Goal: Transaction & Acquisition: Purchase product/service

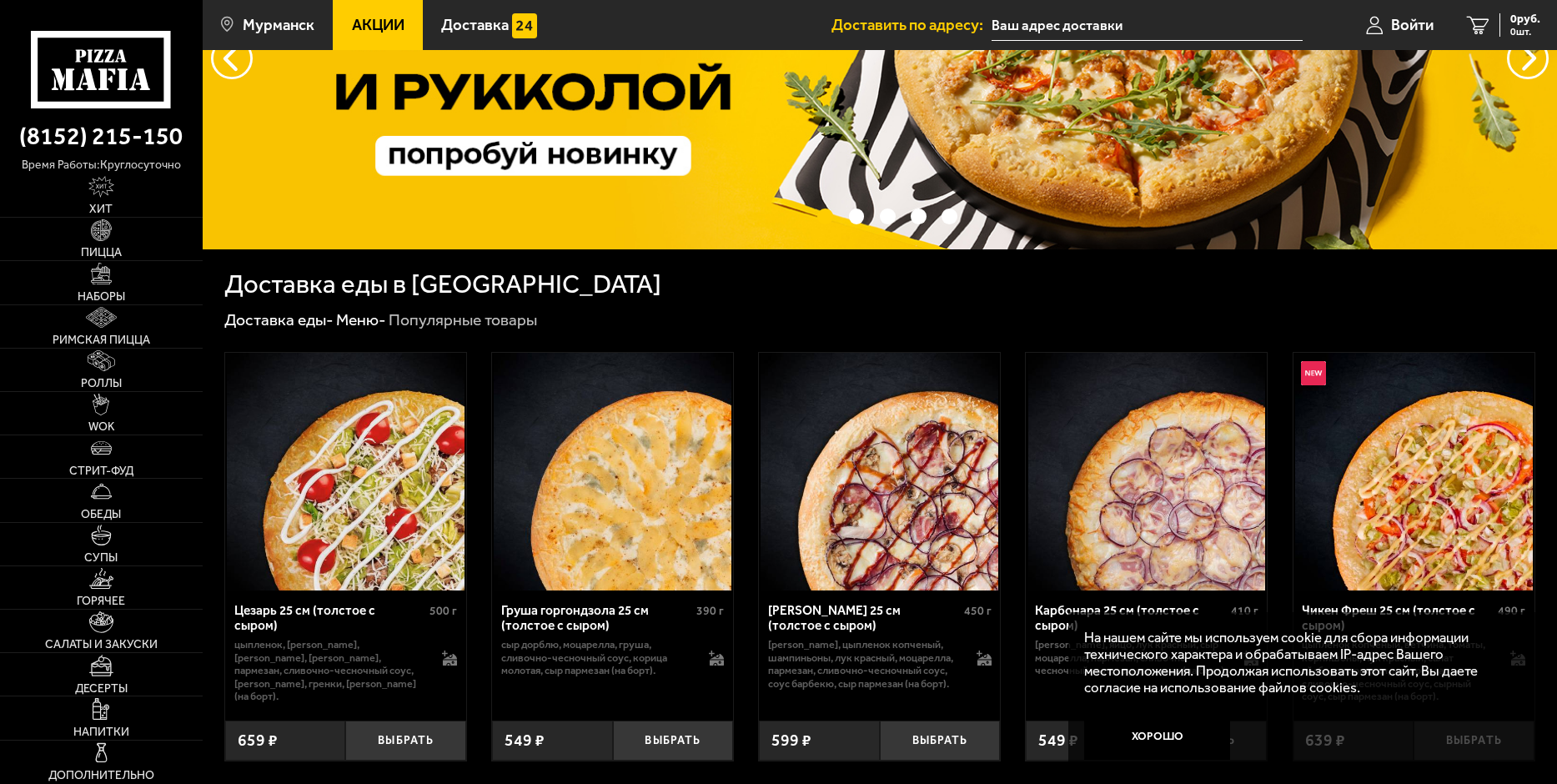
scroll to position [417, 0]
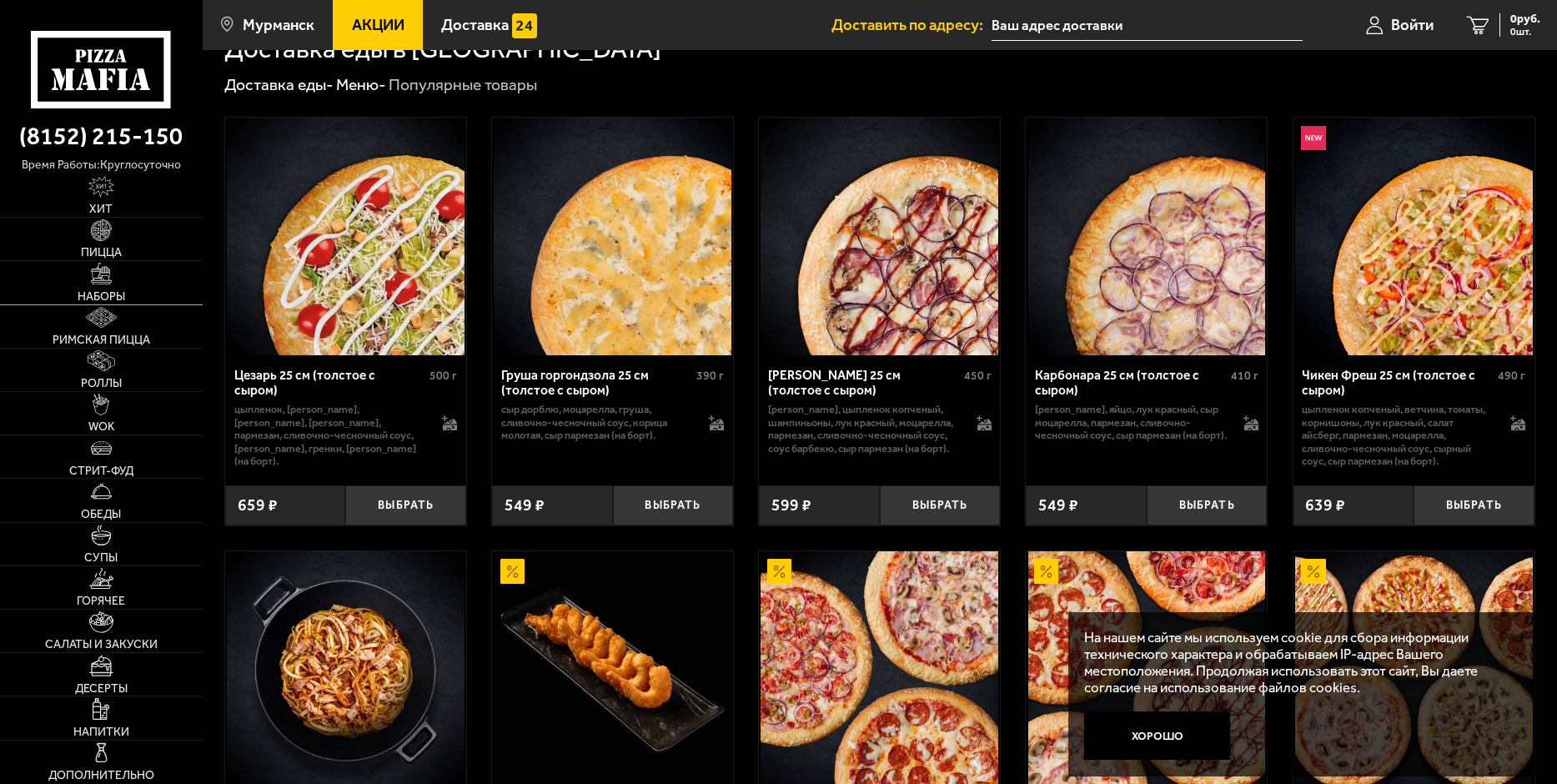
click at [103, 279] on img at bounding box center [101, 273] width 22 height 22
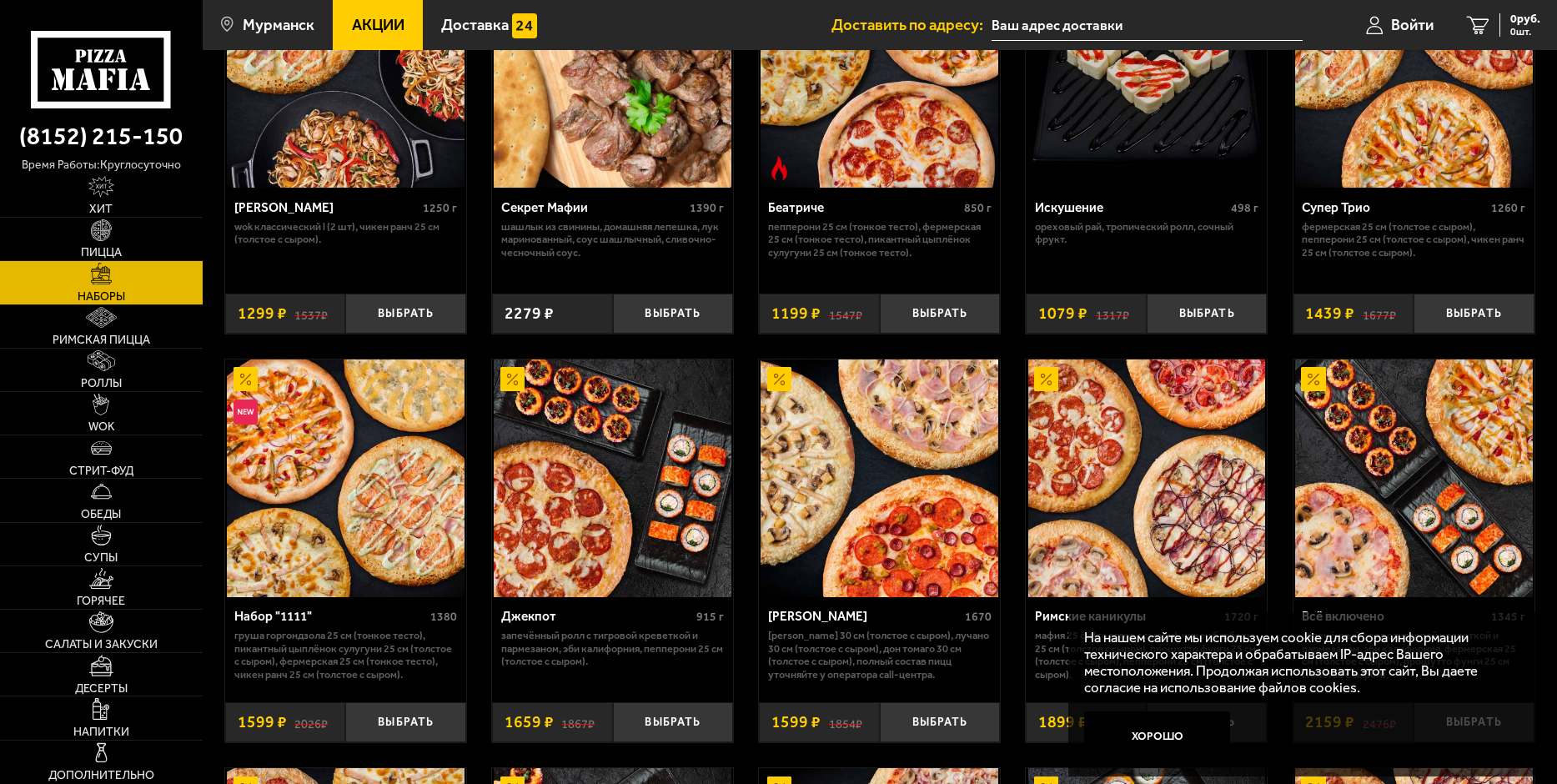
scroll to position [1001, 0]
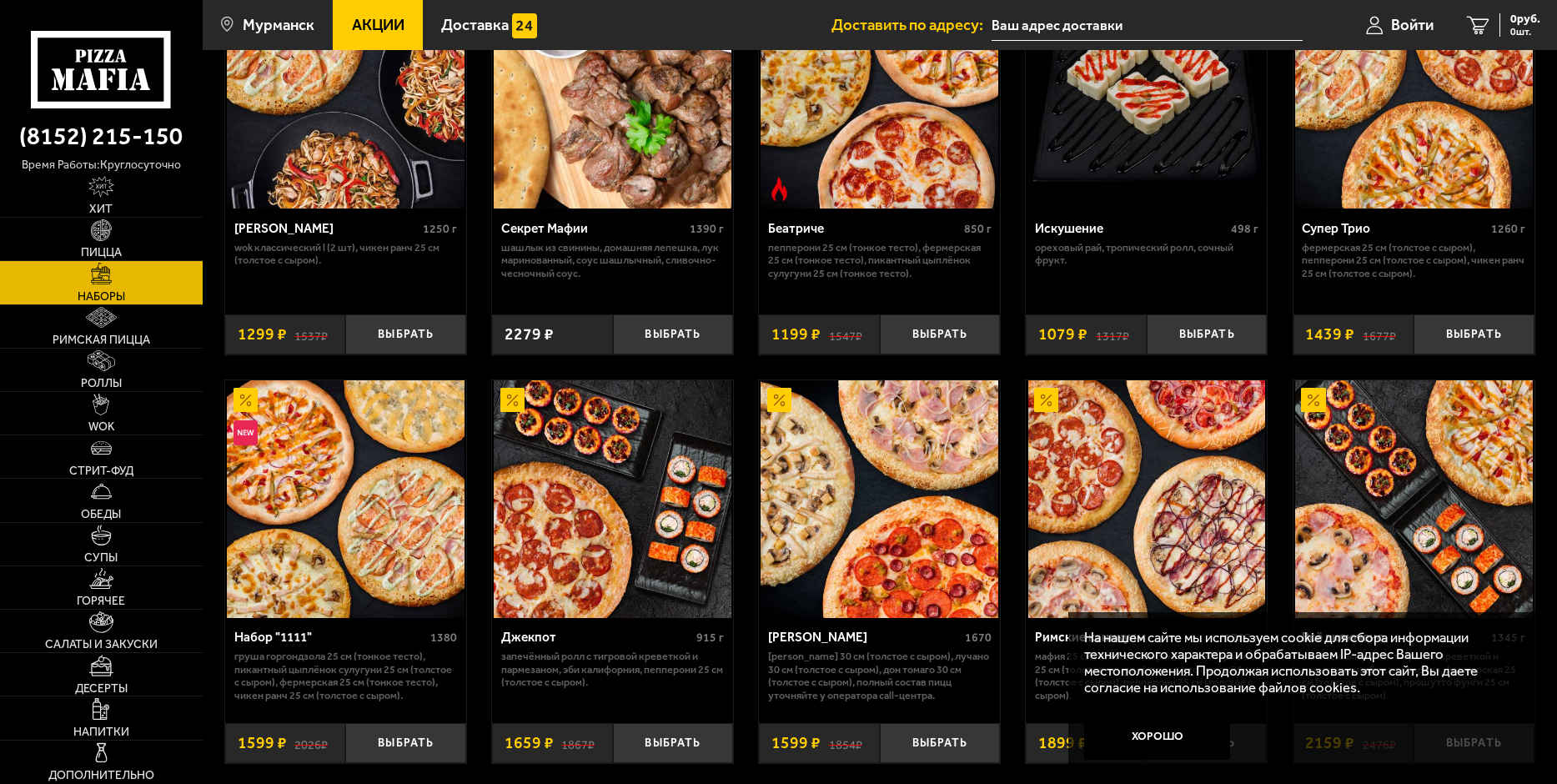
click at [1432, 131] on img at bounding box center [1413, 90] width 238 height 237
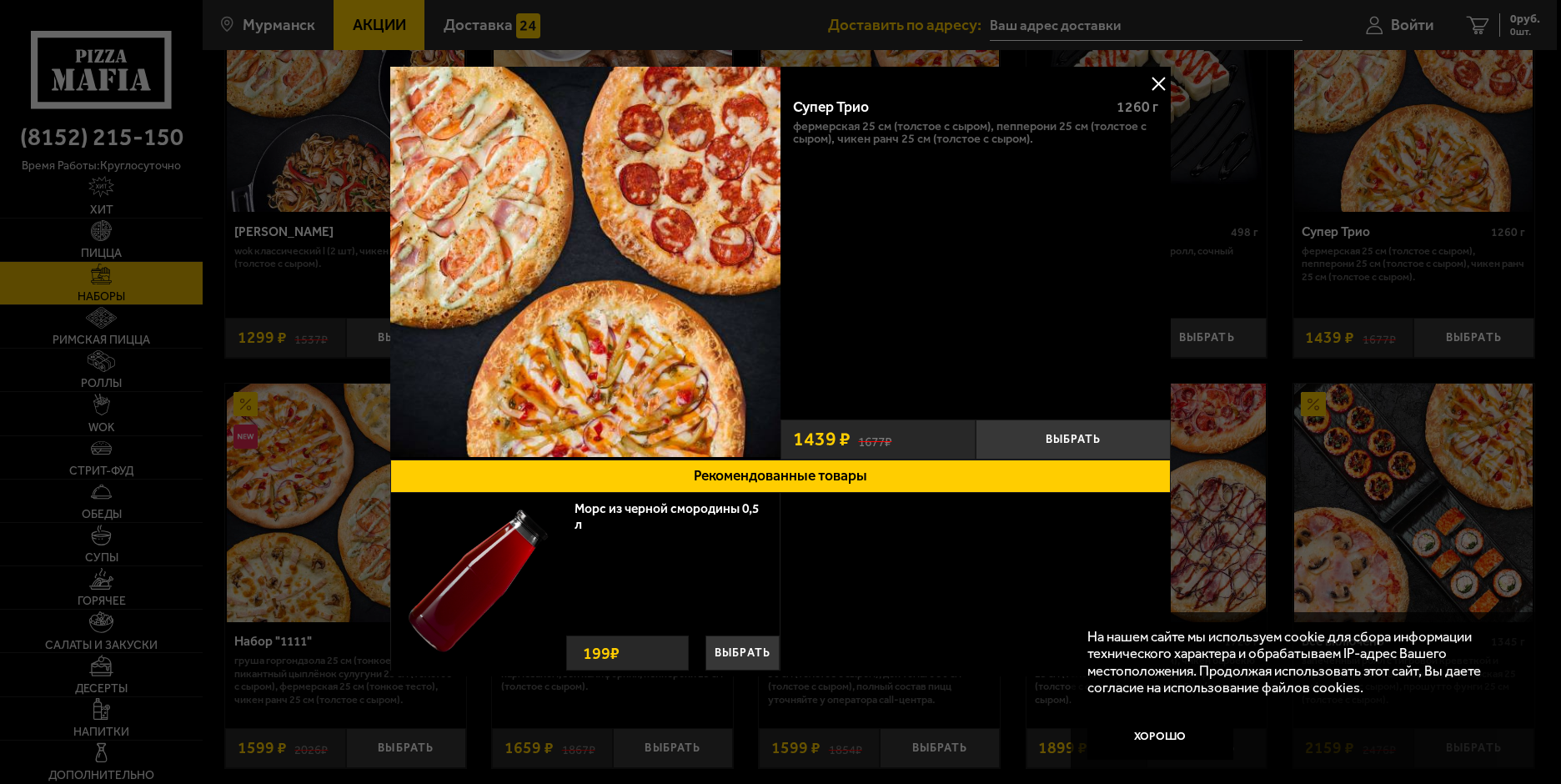
click at [606, 320] on img at bounding box center [585, 261] width 390 height 390
click at [1158, 77] on button at bounding box center [1158, 83] width 25 height 25
click at [1158, 77] on img at bounding box center [1147, 93] width 239 height 238
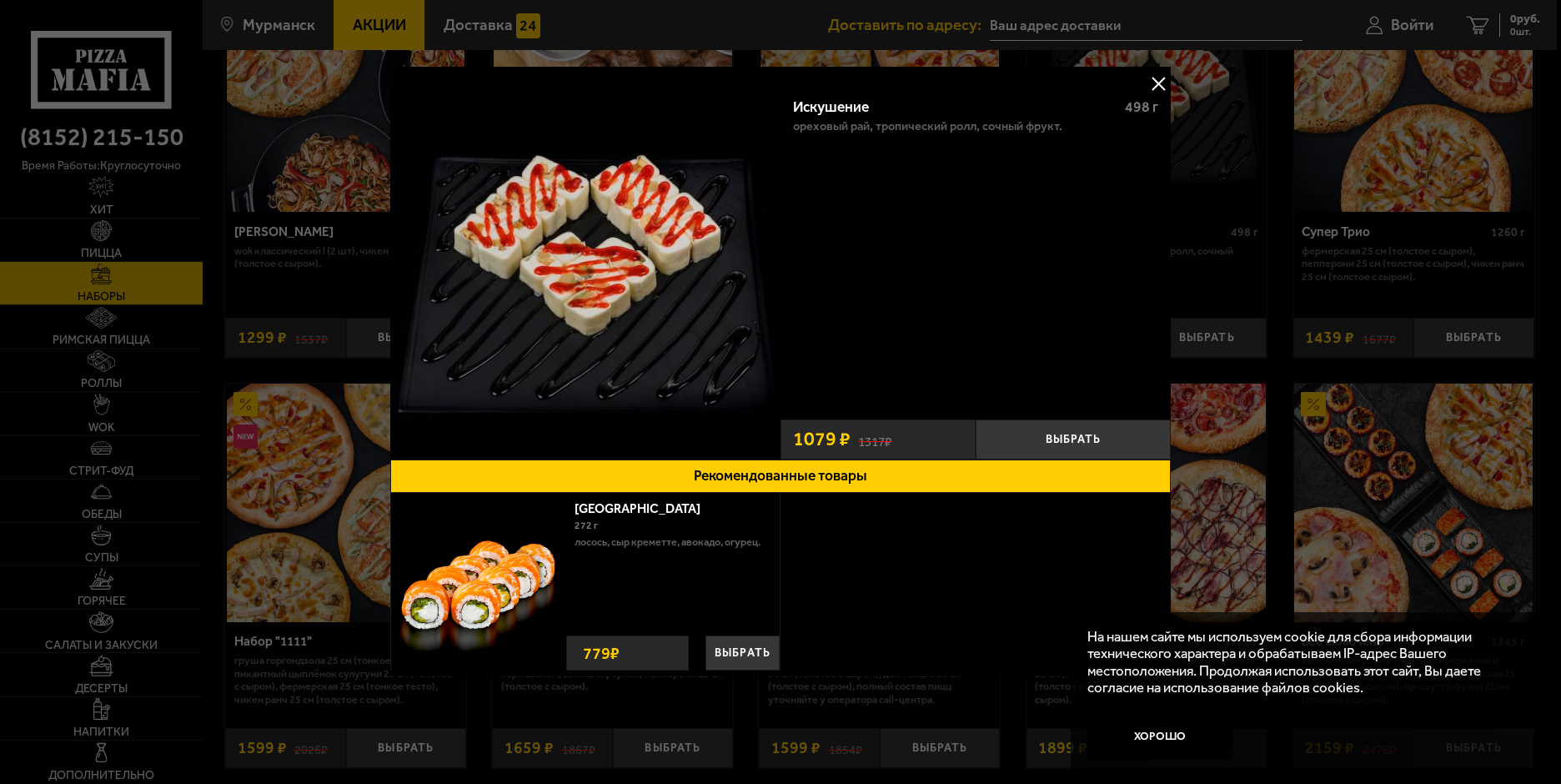
click at [1154, 83] on button at bounding box center [1158, 83] width 25 height 25
